Goal: Task Accomplishment & Management: Manage account settings

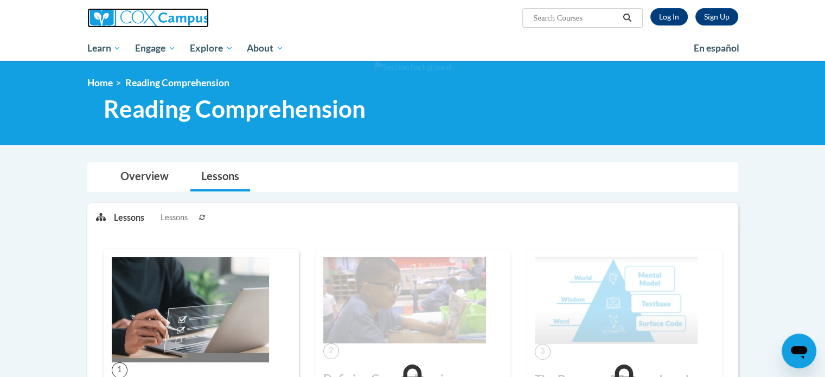
click at [125, 22] on img at bounding box center [147, 18] width 121 height 20
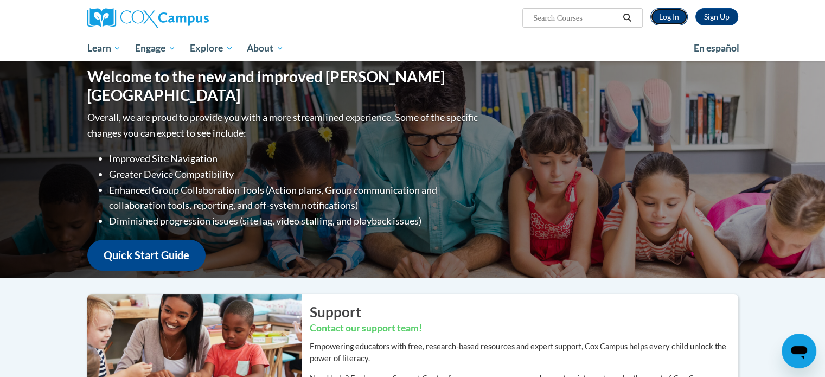
click at [666, 21] on link "Log In" at bounding box center [668, 16] width 37 height 17
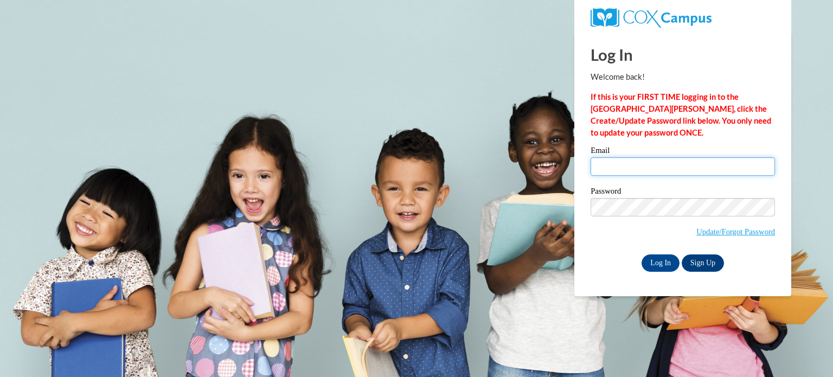
click at [644, 172] on input "Email" at bounding box center [683, 166] width 184 height 18
type input "cmoddes@teachers.kusd.edu"
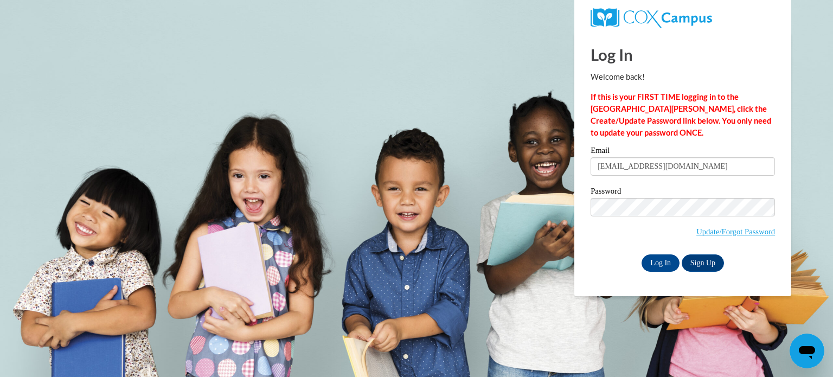
click at [598, 240] on span "Update/Forgot Password" at bounding box center [683, 220] width 184 height 45
click at [652, 264] on input "Log In" at bounding box center [661, 262] width 38 height 17
